Goal: Task Accomplishment & Management: Manage account settings

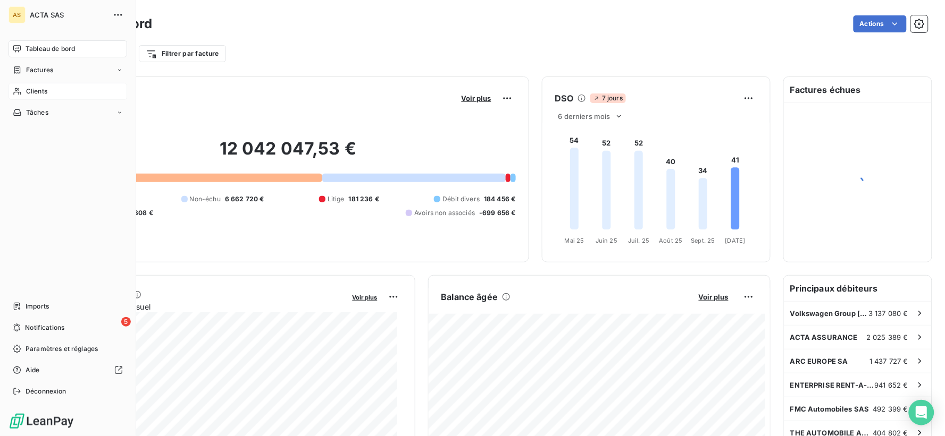
click at [36, 86] on div "Clients" at bounding box center [68, 91] width 119 height 17
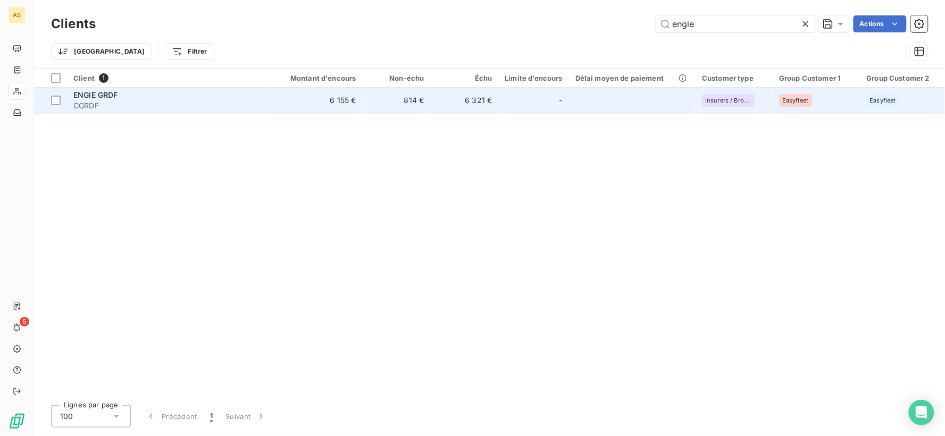
type input "engie"
click at [89, 91] on span "ENGIE GRDF" at bounding box center [95, 94] width 45 height 9
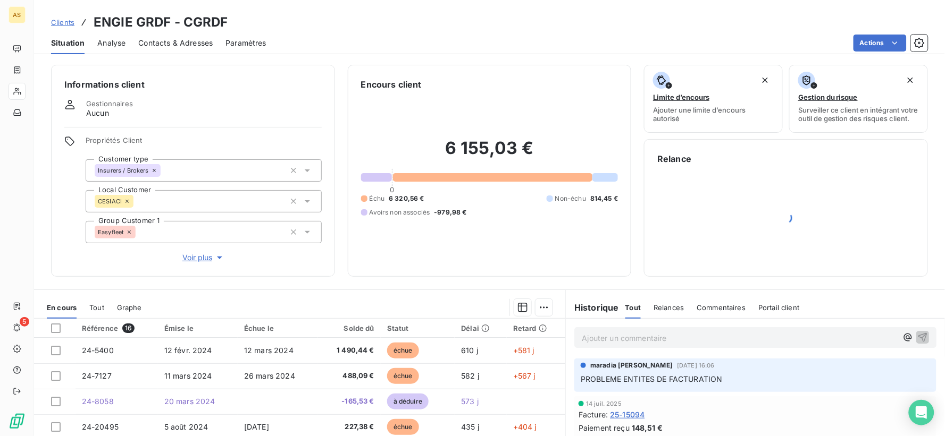
click at [177, 40] on span "Contacts & Adresses" at bounding box center [175, 43] width 74 height 11
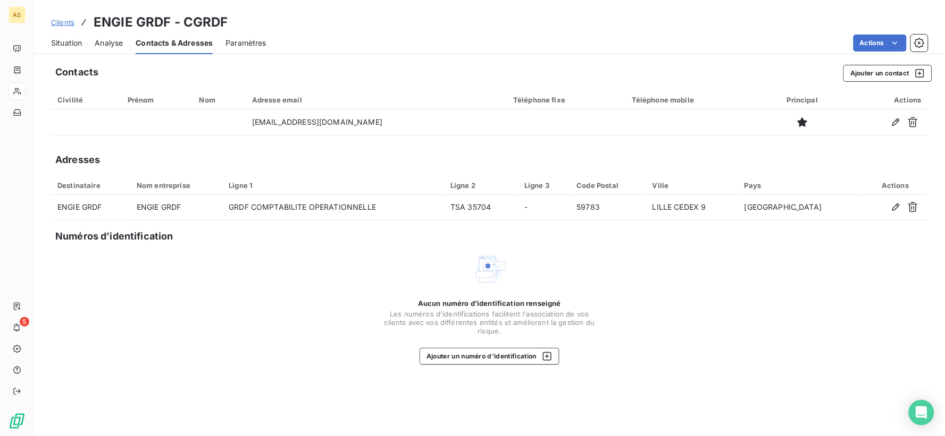
click at [288, 368] on div "Contacts Ajouter un contact Civilité Prénom Nom Adresse email Téléphone fixe Té…" at bounding box center [489, 247] width 911 height 378
click at [65, 23] on span "Clients" at bounding box center [62, 22] width 23 height 9
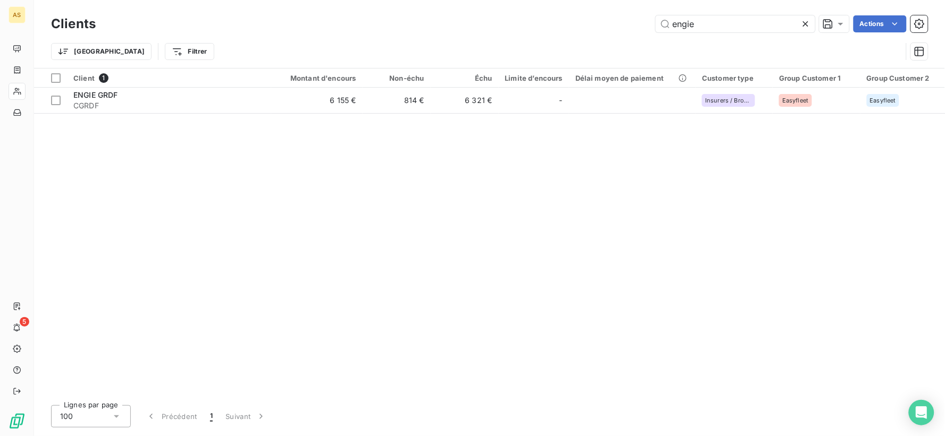
click at [333, 38] on div "Trier Filtrer" at bounding box center [489, 51] width 876 height 33
click at [810, 20] on icon at bounding box center [805, 24] width 11 height 11
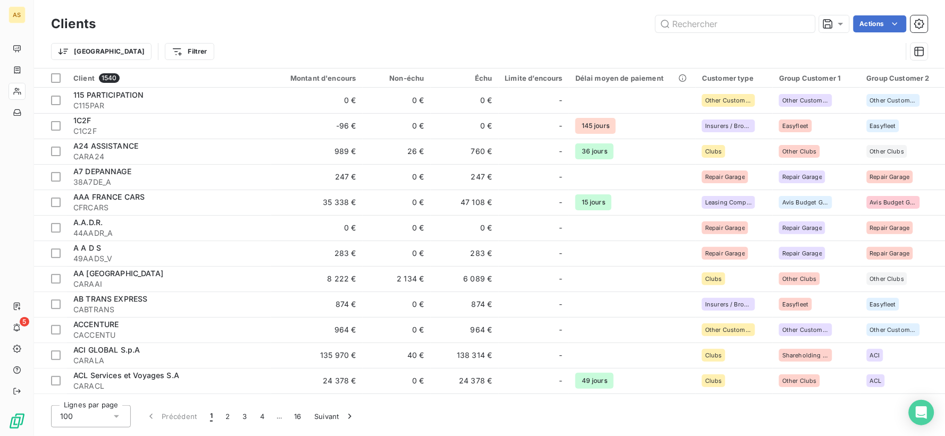
click at [250, 24] on div "Actions" at bounding box center [517, 23] width 819 height 17
